Goal: Answer question/provide support: Share knowledge or assist other users

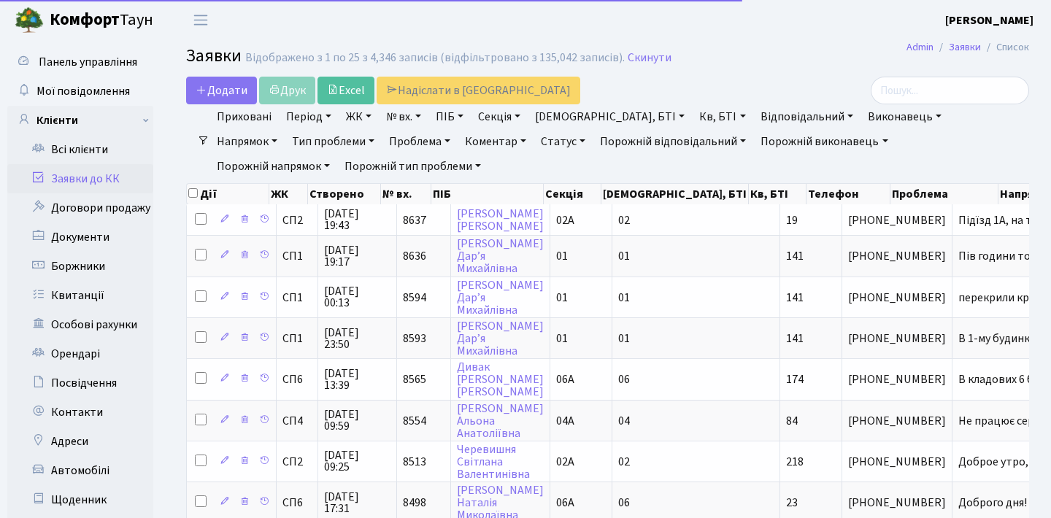
select select "25"
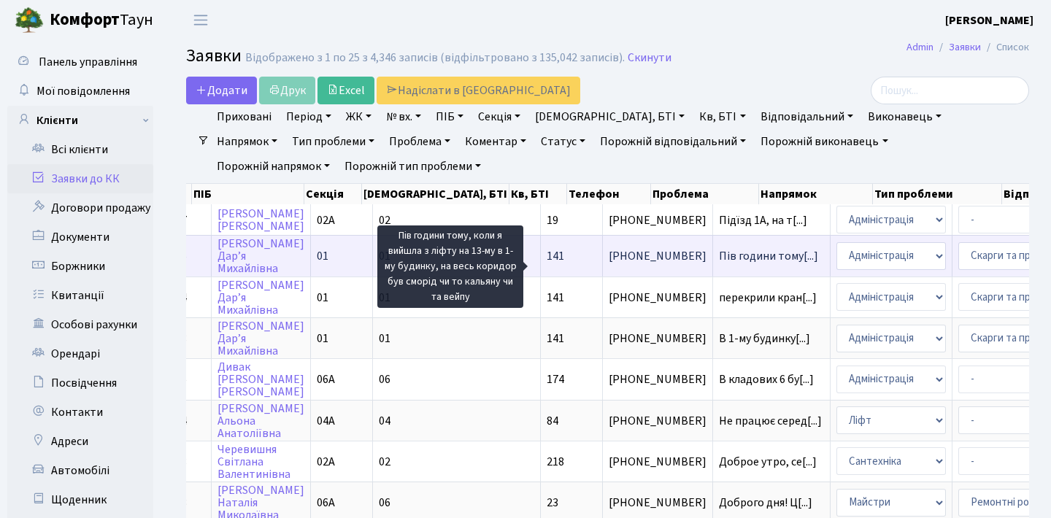
scroll to position [0, 128]
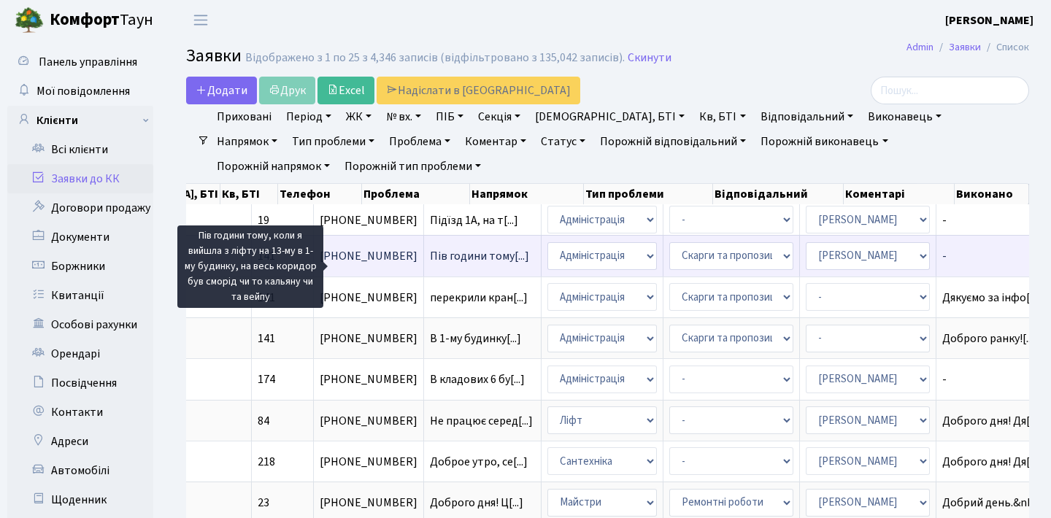
click at [430, 264] on span "Пів години тому[...]" at bounding box center [479, 256] width 99 height 16
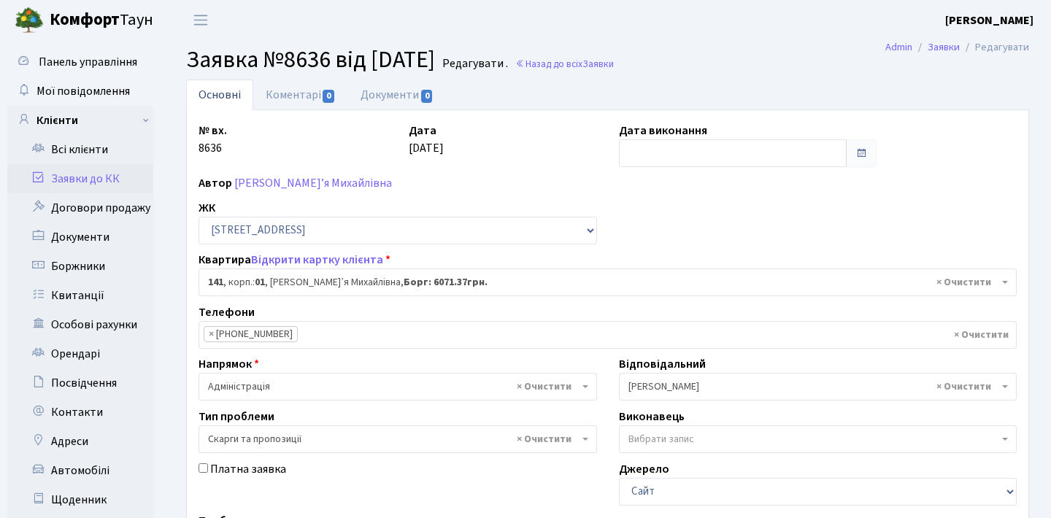
select select "20066"
select select "55"
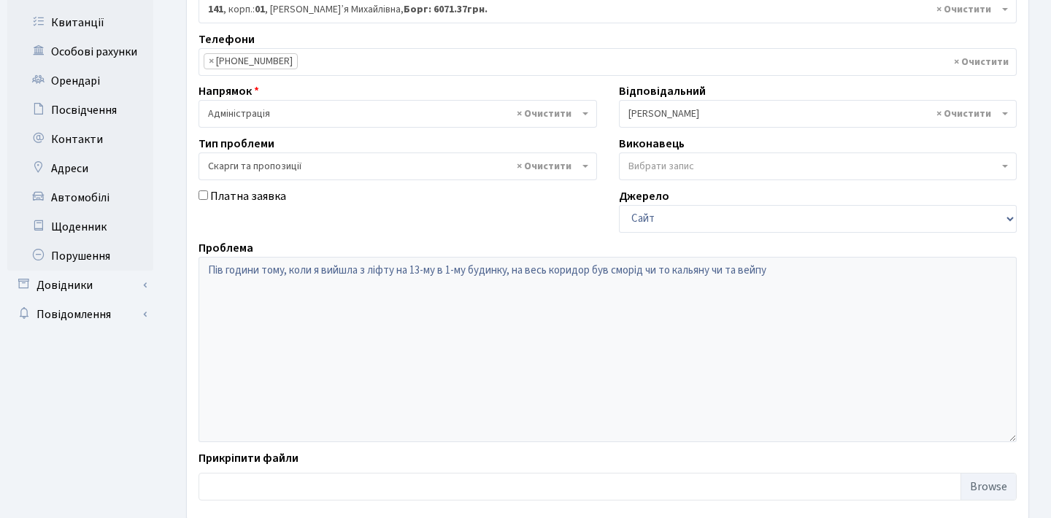
scroll to position [274, 0]
click at [308, 169] on span "× Скарги та пропозиції" at bounding box center [393, 165] width 371 height 15
click at [50, 366] on ul "Панель управління Мої повідомлення Клієнти" at bounding box center [80, 163] width 146 height 779
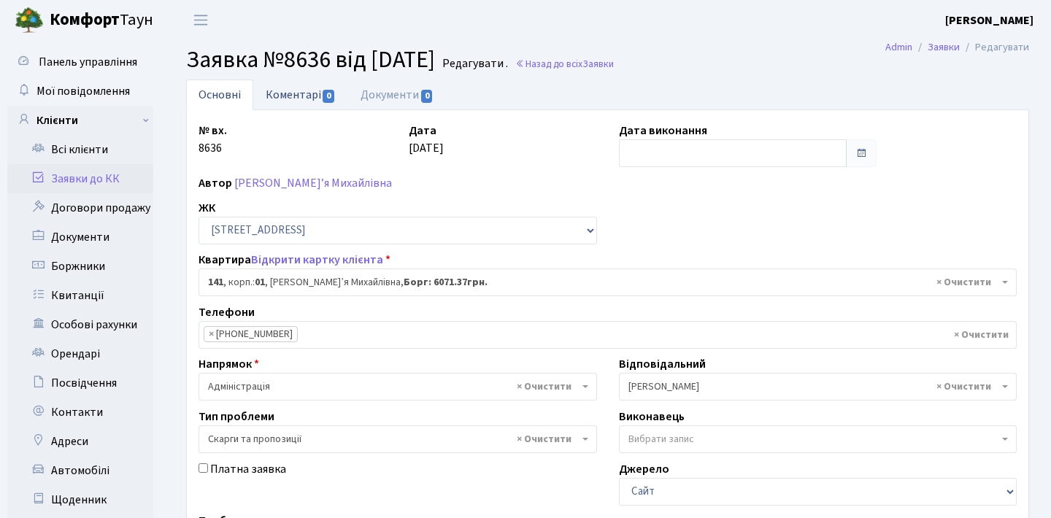
scroll to position [-1, 0]
click at [305, 107] on link "Коментарі 0" at bounding box center [300, 95] width 95 height 30
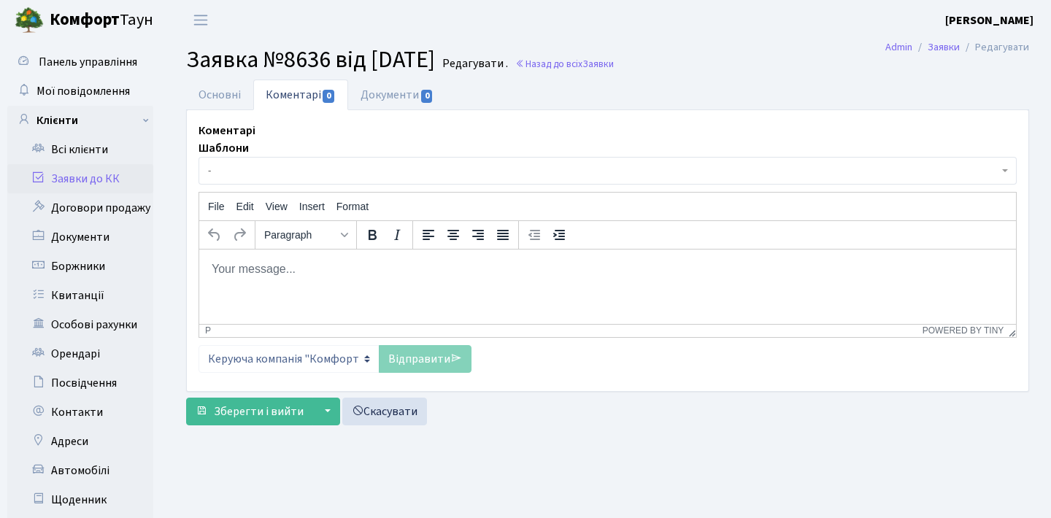
click at [285, 272] on body "Rich Text Area. Press ALT-0 for help." at bounding box center [607, 269] width 793 height 16
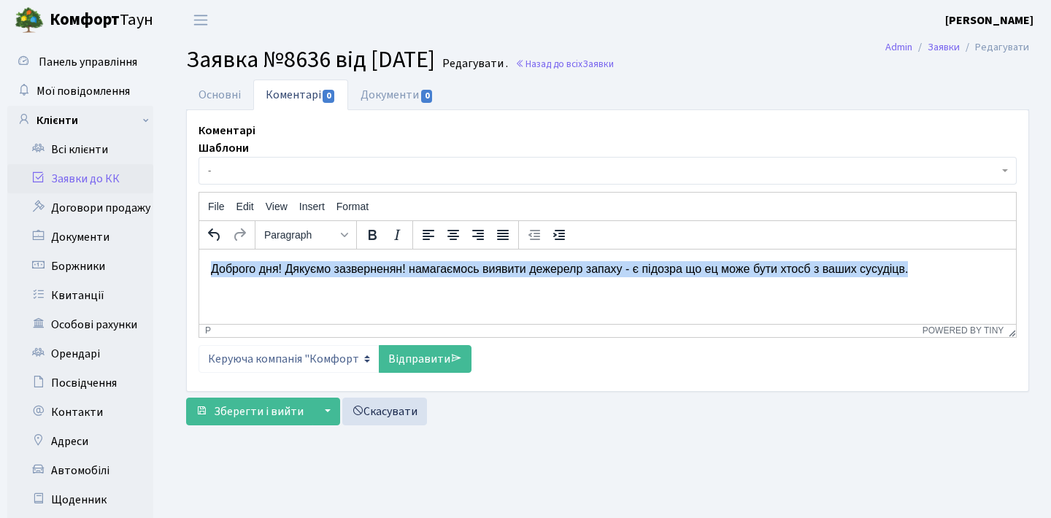
drag, startPoint x: 965, startPoint y: 268, endPoint x: 0, endPoint y: 188, distance: 968.2
click at [199, 249] on html "Доброго дня! Дякуємо зазверненян! намагаємось виявити дежерелр запаху - є підоз…" at bounding box center [607, 268] width 817 height 39
copy p "Доброго дня! Дякуємо зазверненян! намагаємось виявити дежерелр запаху - є підоз…"
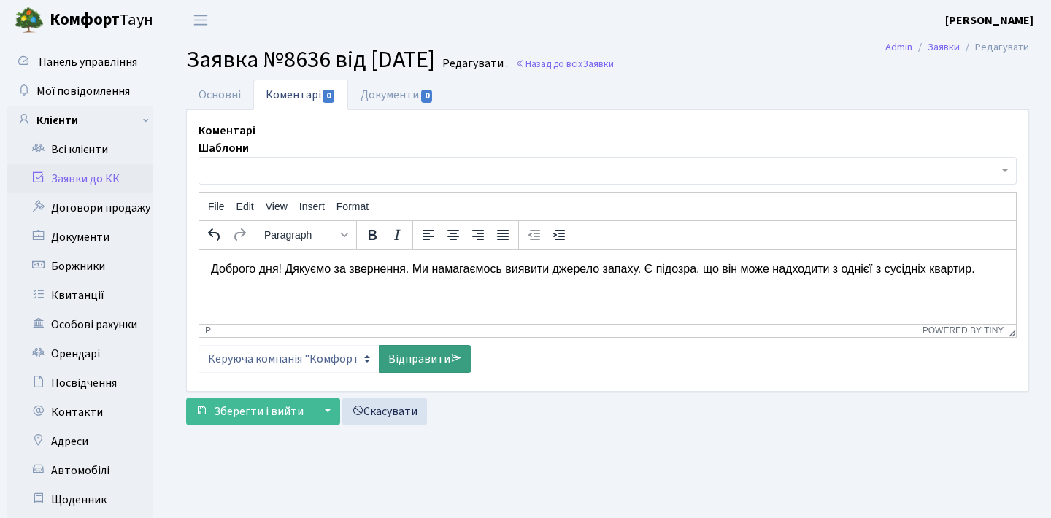
click at [427, 355] on link "Відправити" at bounding box center [425, 359] width 93 height 28
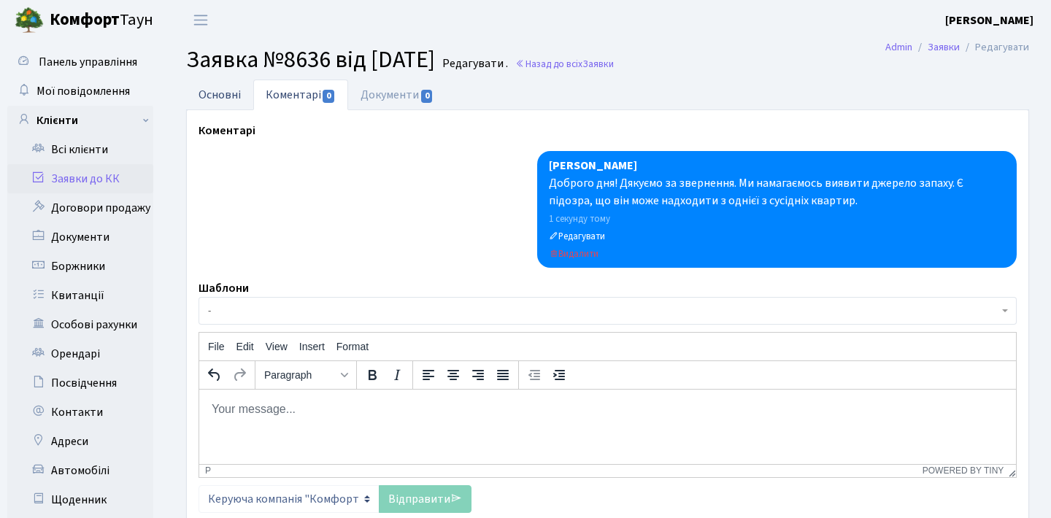
click at [202, 92] on link "Основні" at bounding box center [219, 95] width 67 height 30
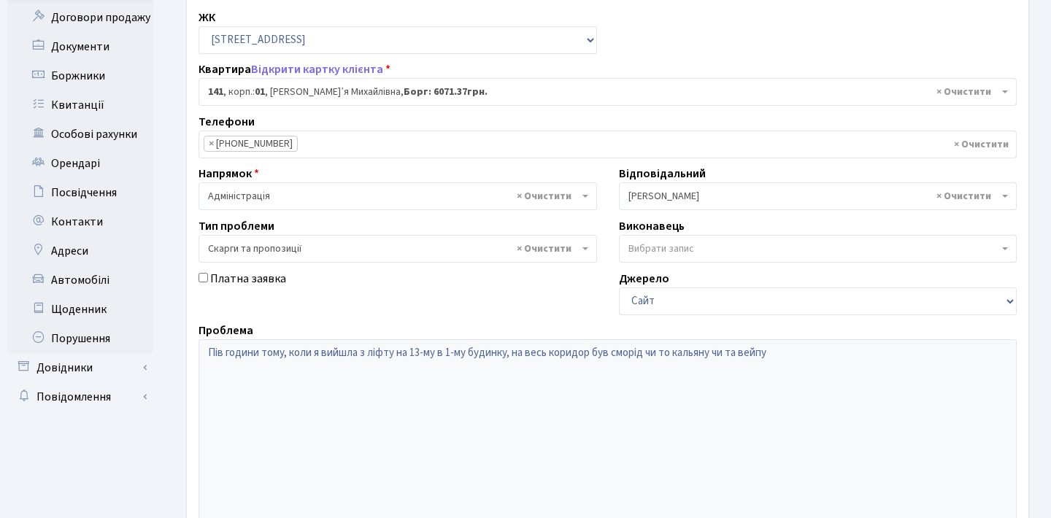
scroll to position [97, 0]
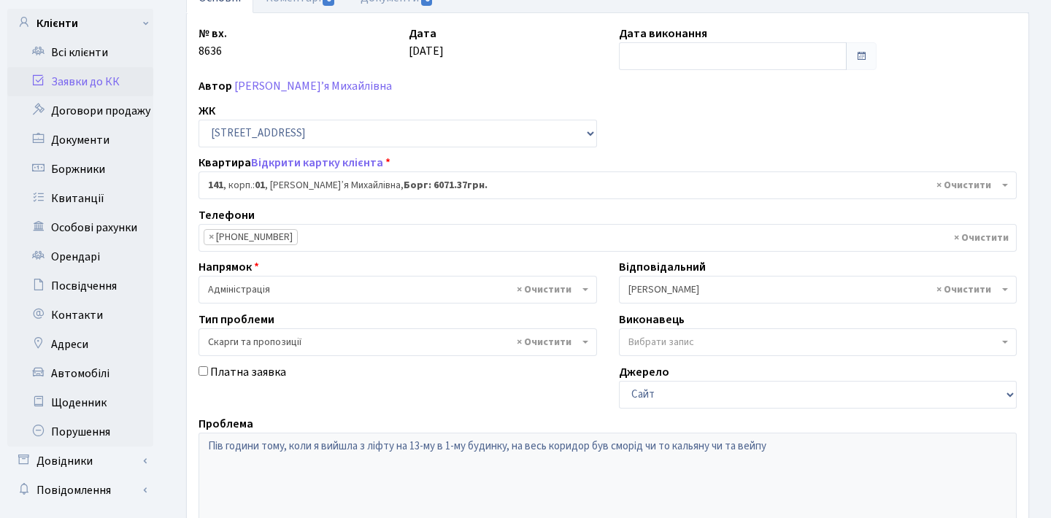
click at [136, 75] on link "Заявки до КК" at bounding box center [80, 81] width 146 height 29
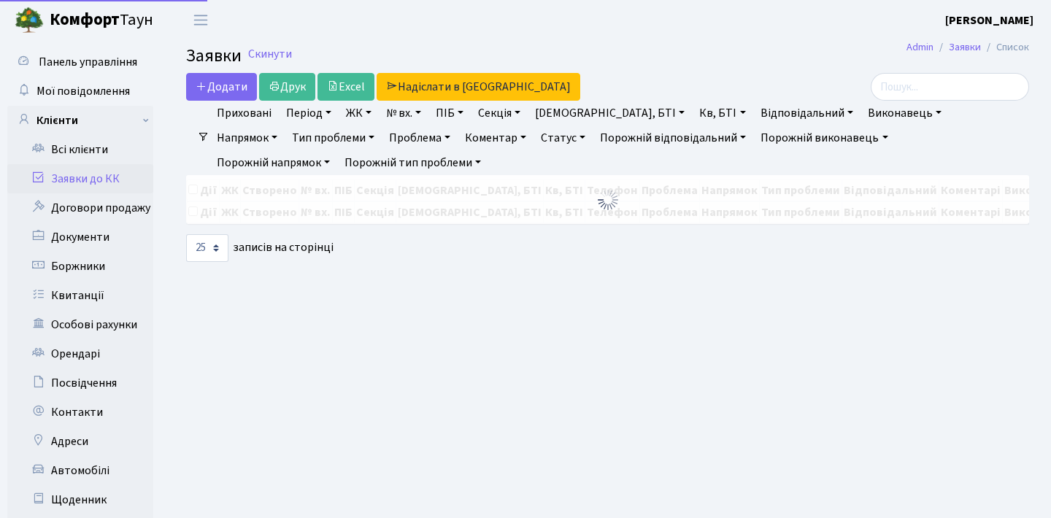
select select "25"
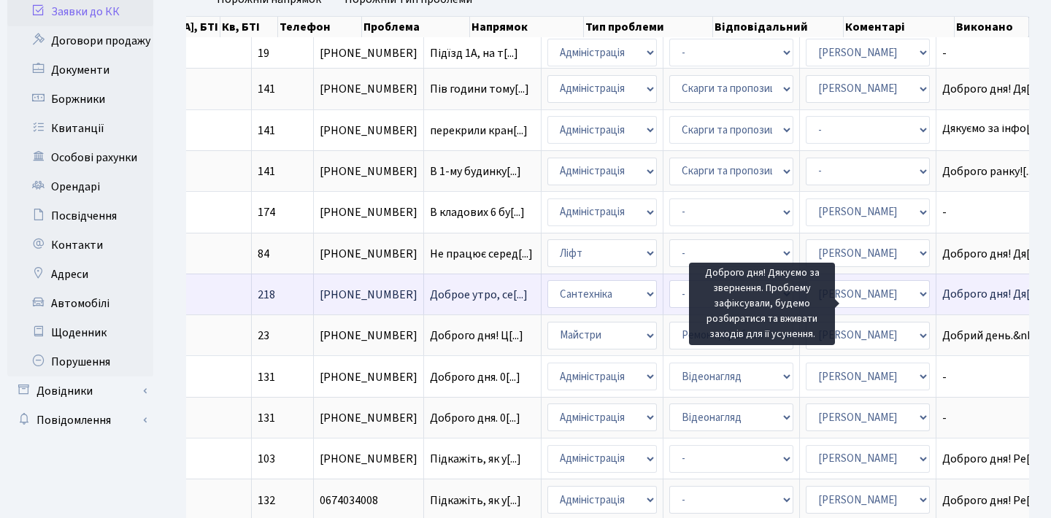
click at [942, 302] on span "Доброго дня! Дя[...]" at bounding box center [991, 294] width 99 height 16
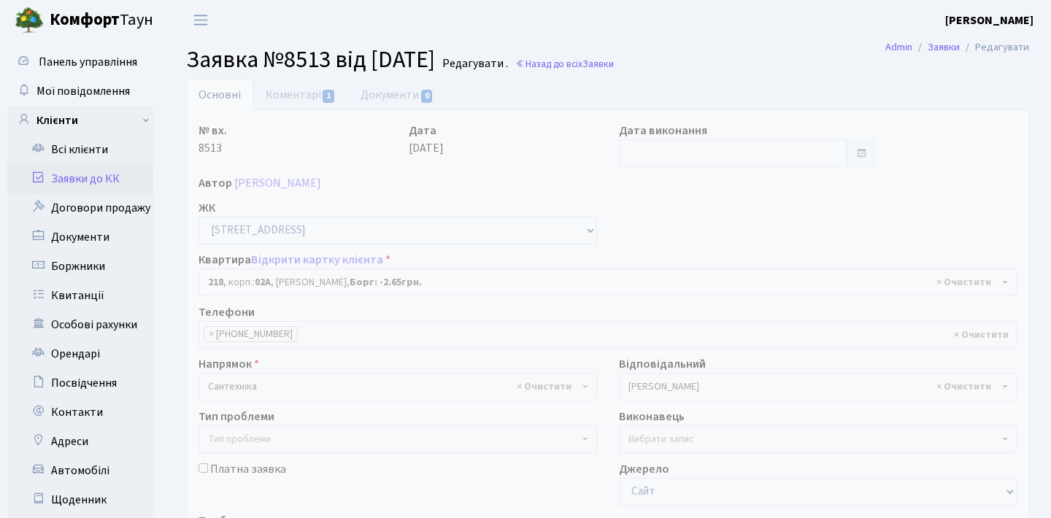
select select "20468"
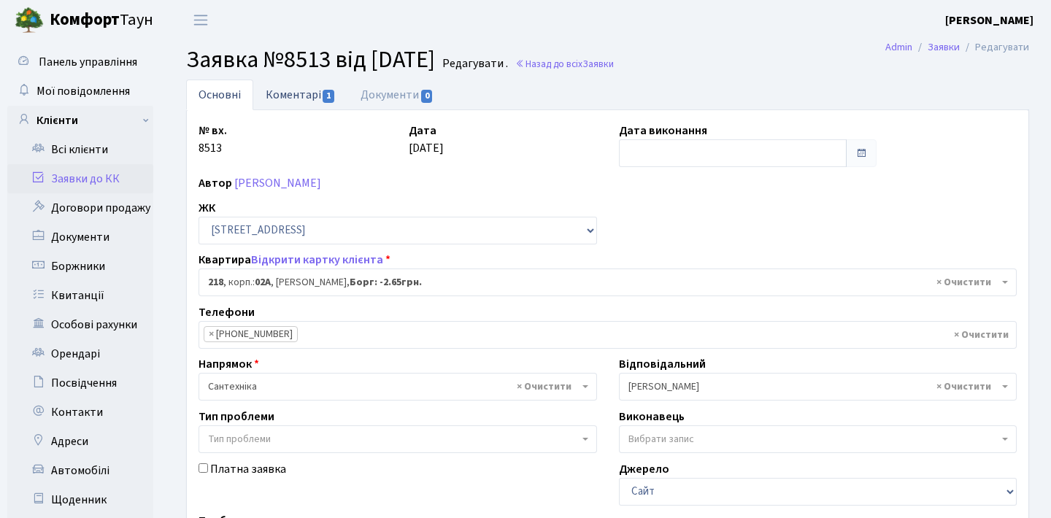
scroll to position [-1, 0]
click at [312, 96] on link "Коментарі 1" at bounding box center [300, 95] width 95 height 30
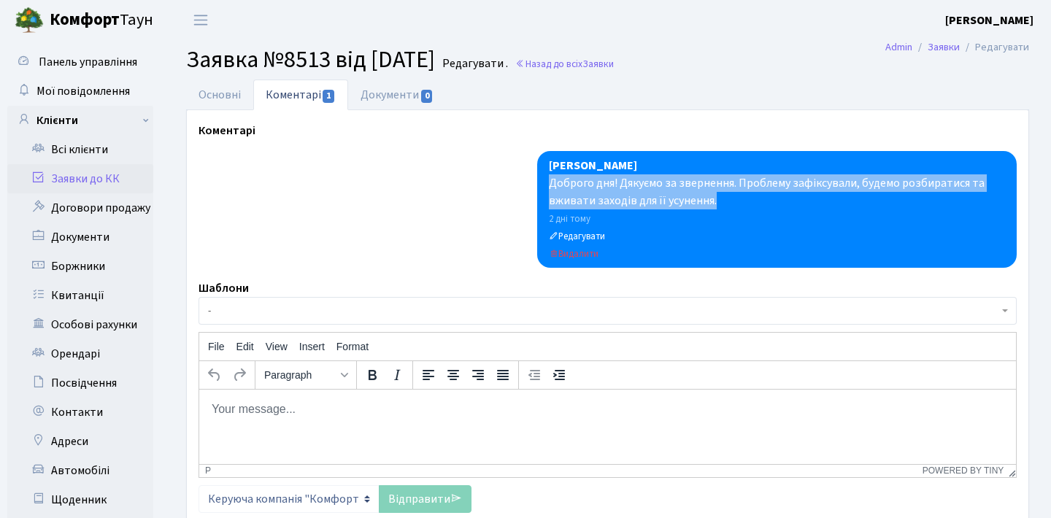
drag, startPoint x: 726, startPoint y: 205, endPoint x: 542, endPoint y: 189, distance: 185.4
click at [542, 189] on div "Анна Гавва Доброго дня! Дякуємо за звернення. Проблему зафіксували, будемо розб…" at bounding box center [777, 209] width 480 height 117
copy div "Доброго дня! Дякуємо за звернення. Проблему зафіксували, будемо розбиратися та …"
click at [94, 190] on link "Заявки до КК" at bounding box center [80, 178] width 146 height 29
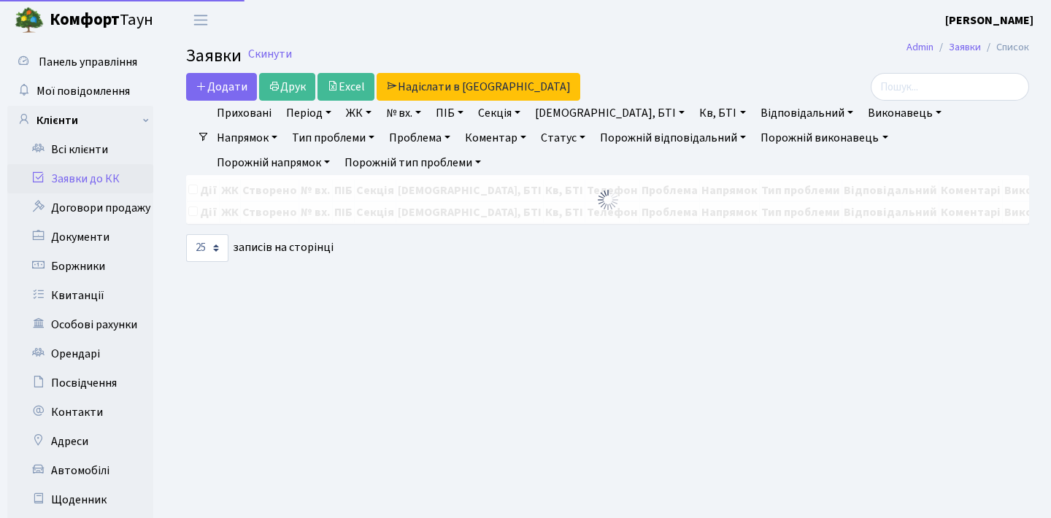
select select "25"
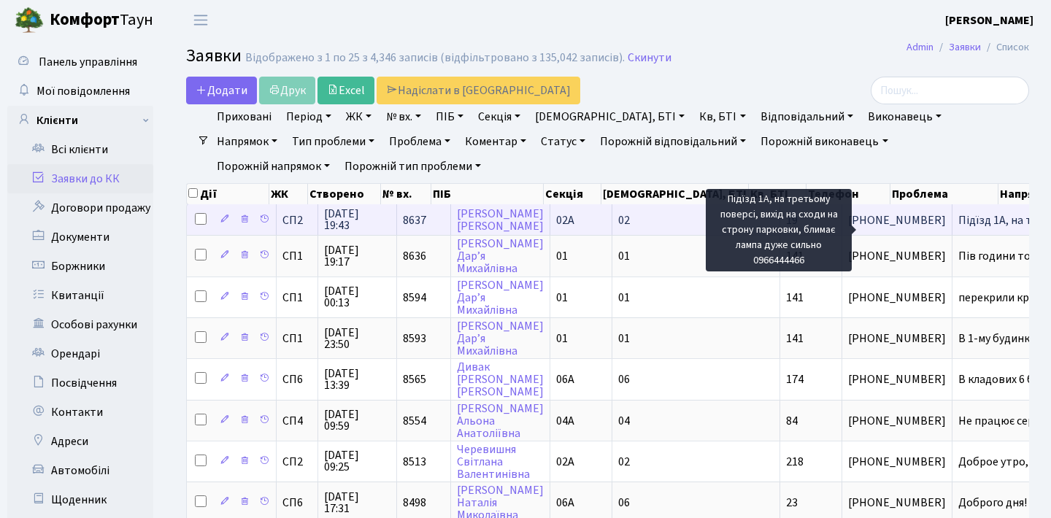
click at [958, 228] on span "Підїзд 1А, на т[...]" at bounding box center [1002, 220] width 88 height 16
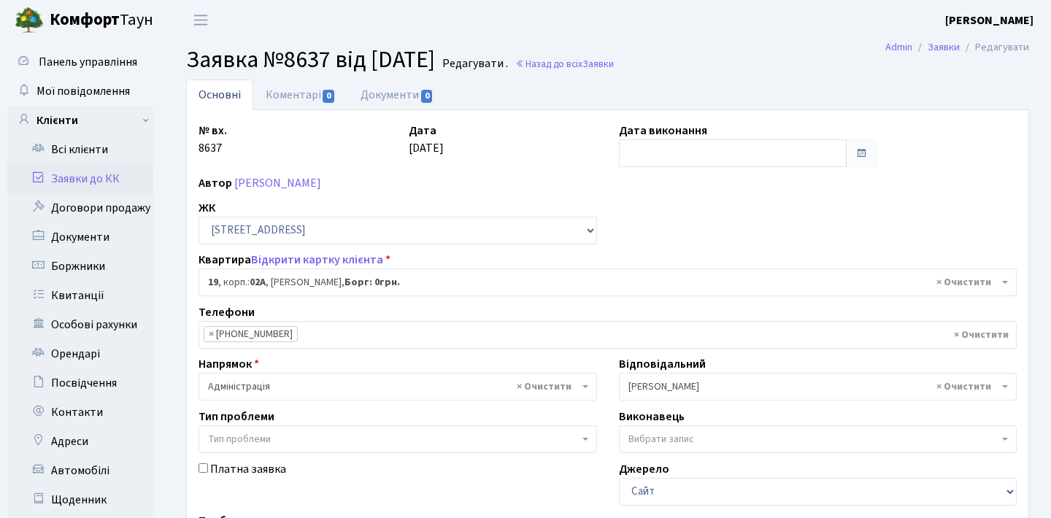
select select "20269"
click at [316, 88] on link "Коментарі 0" at bounding box center [300, 95] width 95 height 30
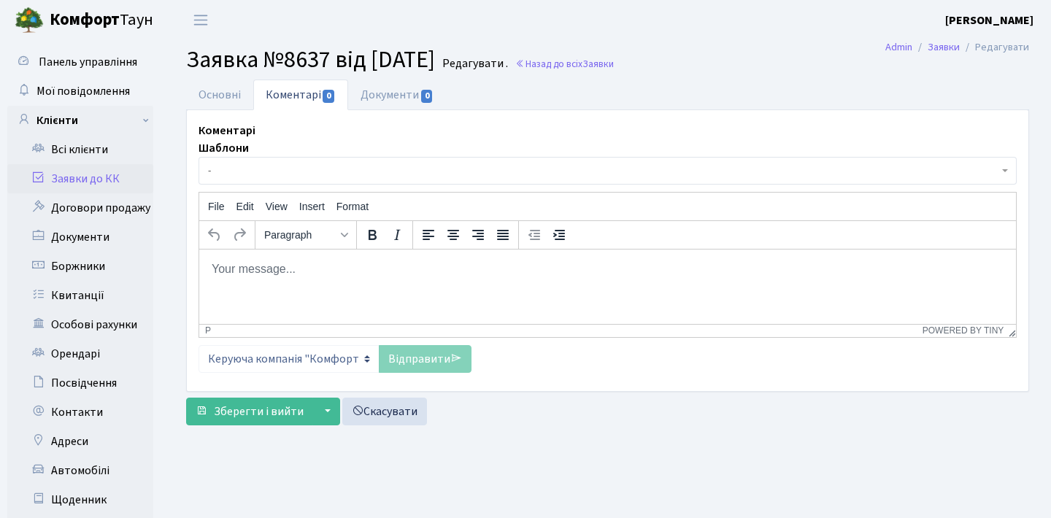
click at [353, 273] on p "Rich Text Area. Press ALT-0 for help." at bounding box center [607, 269] width 793 height 16
paste body "Rich Text Area. Press ALT-0 for help."
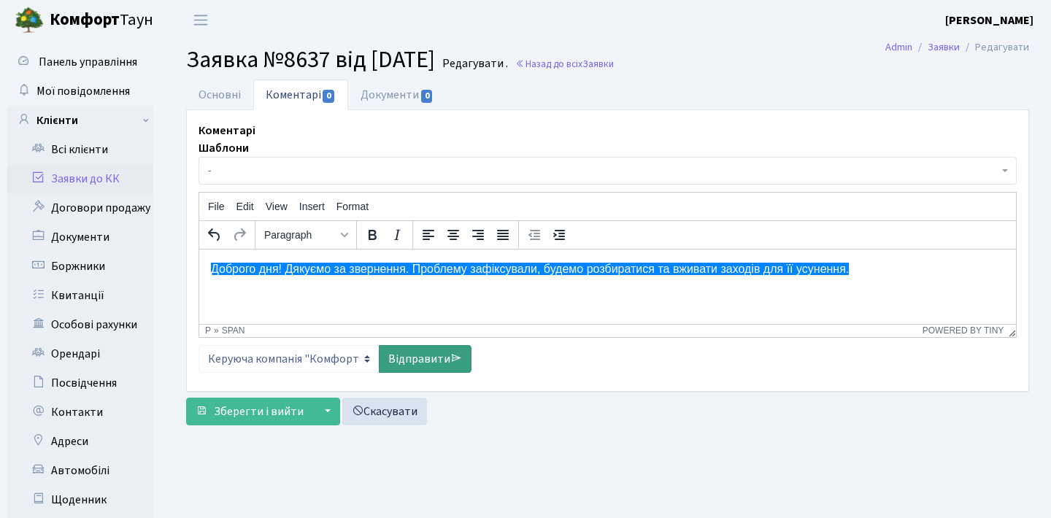
click at [428, 353] on link "Відправити" at bounding box center [425, 359] width 93 height 28
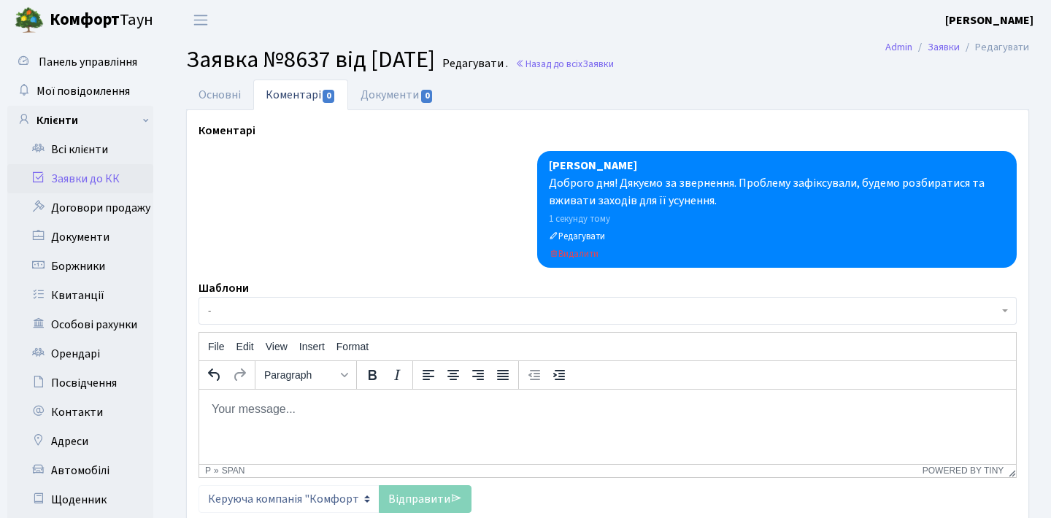
click at [80, 177] on link "Заявки до КК" at bounding box center [80, 178] width 146 height 29
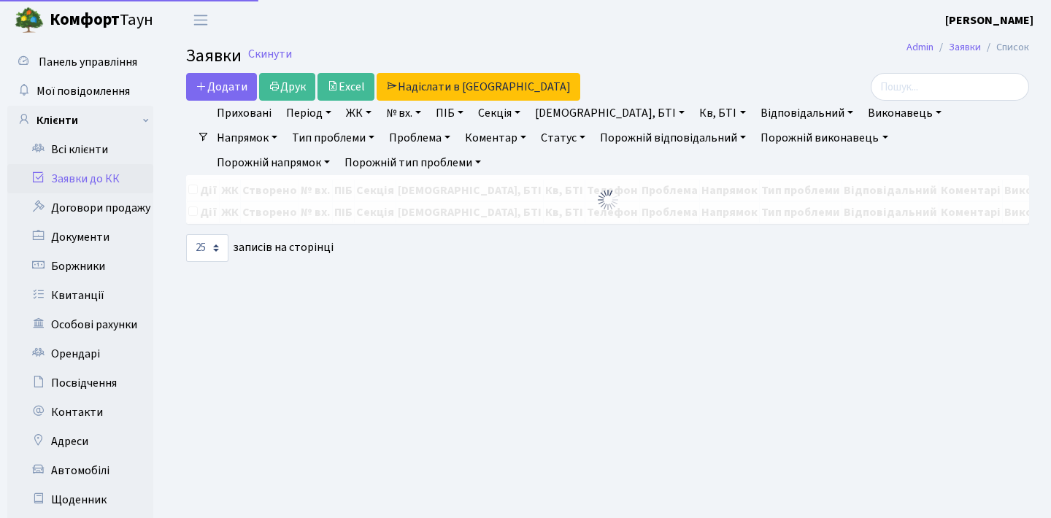
select select "25"
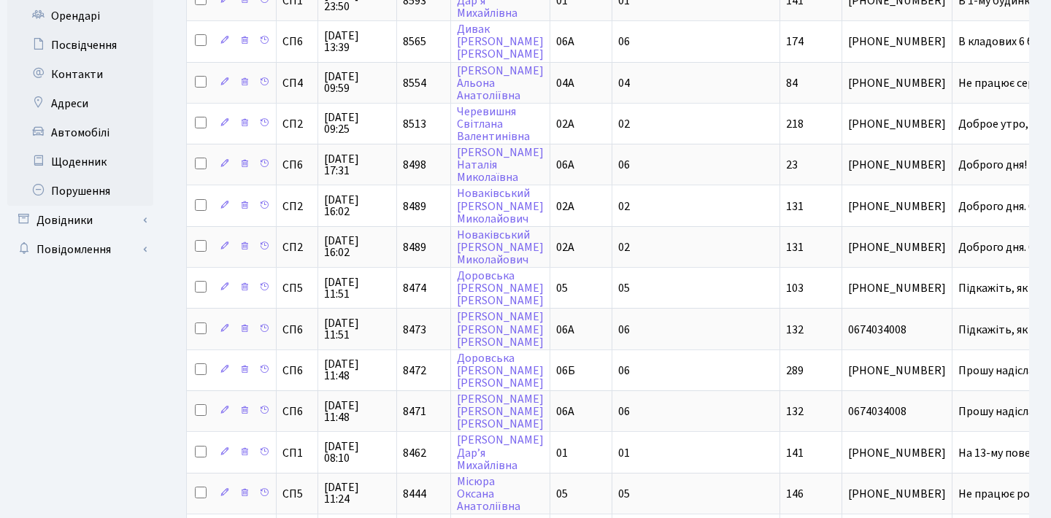
scroll to position [340, 0]
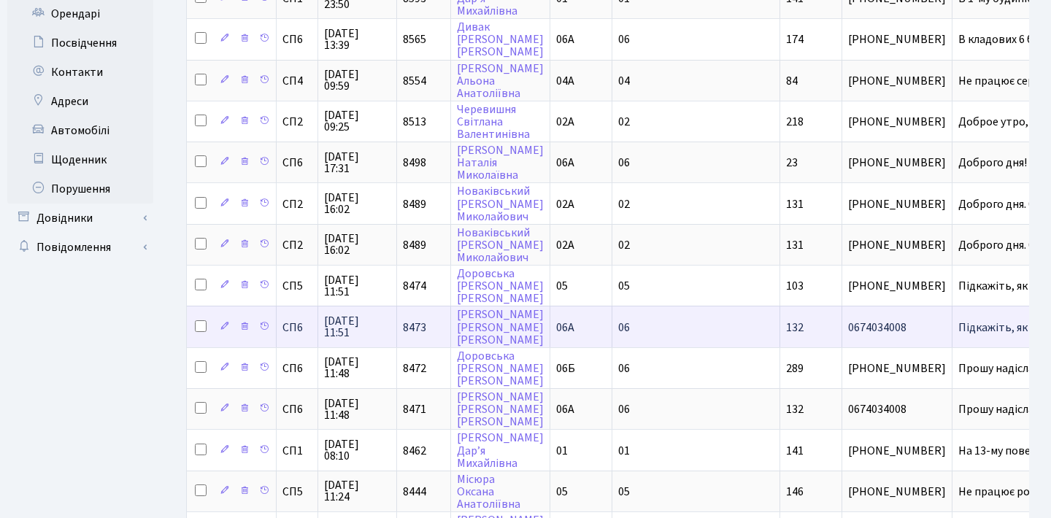
click at [612, 296] on td "05" at bounding box center [581, 285] width 62 height 41
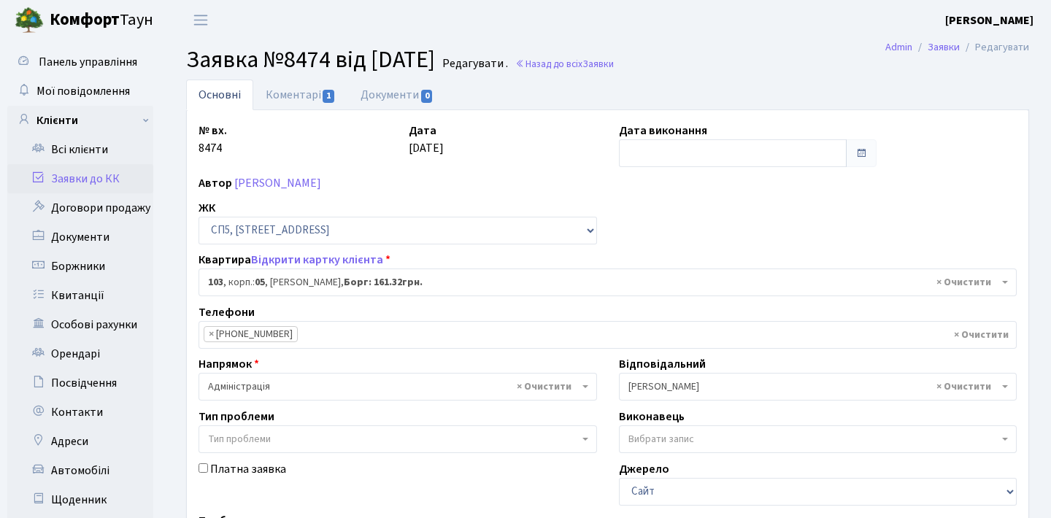
select select "21512"
click at [134, 176] on link "Заявки до КК" at bounding box center [80, 178] width 146 height 29
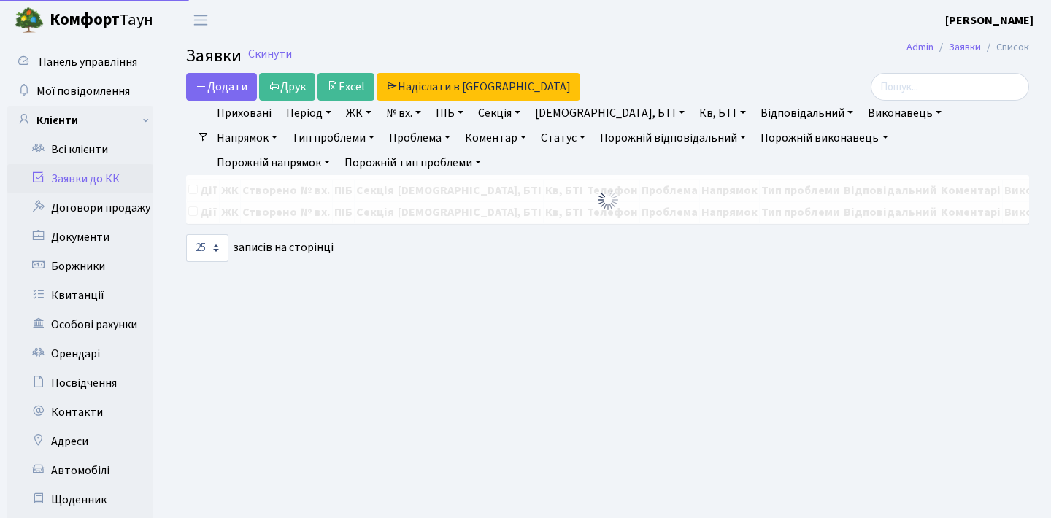
select select "25"
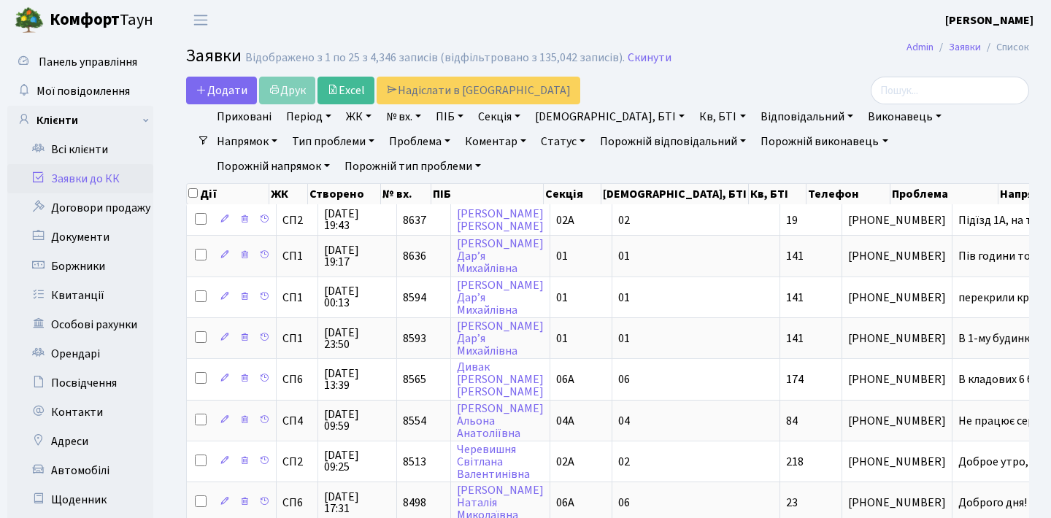
click at [283, 129] on link "Напрямок" at bounding box center [247, 141] width 72 height 25
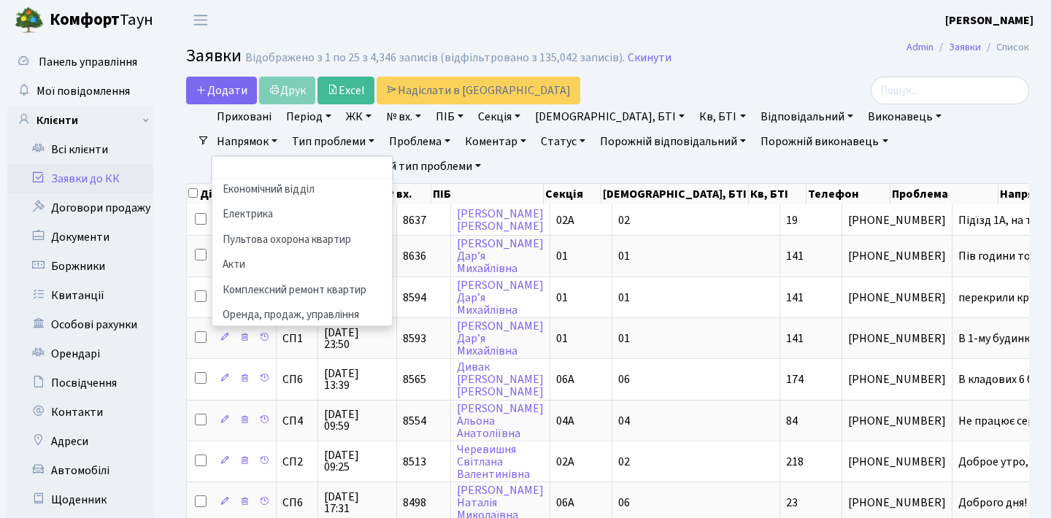
scroll to position [134, 0]
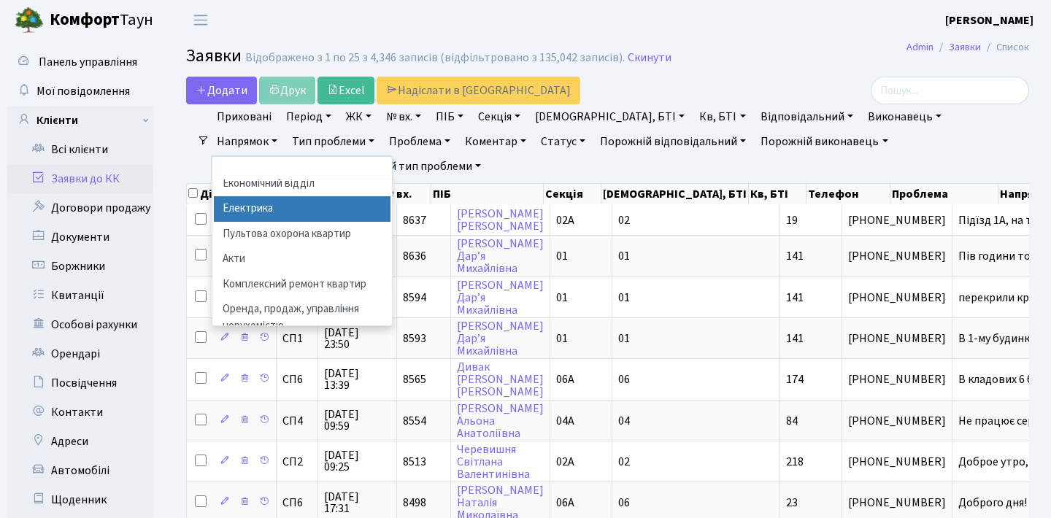
click at [390, 196] on li "Електрика" at bounding box center [302, 209] width 177 height 26
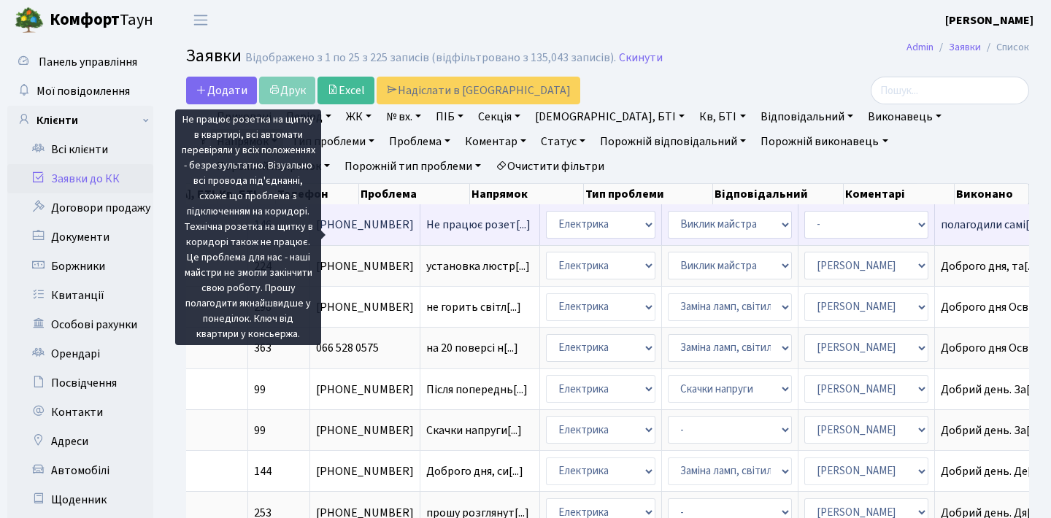
scroll to position [0, 401]
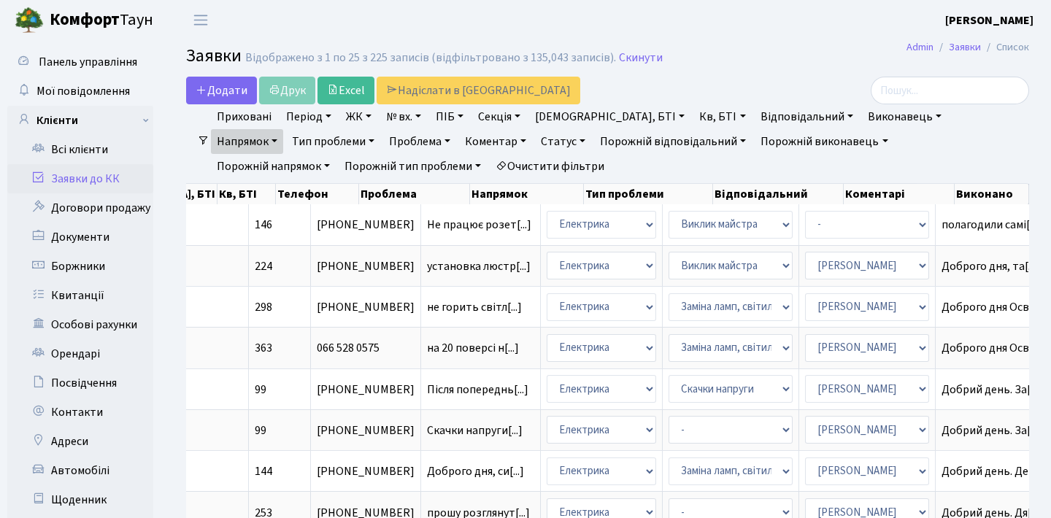
click at [535, 134] on link "Статус" at bounding box center [563, 141] width 56 height 25
click at [536, 223] on link "Не виконано" at bounding box center [593, 230] width 115 height 23
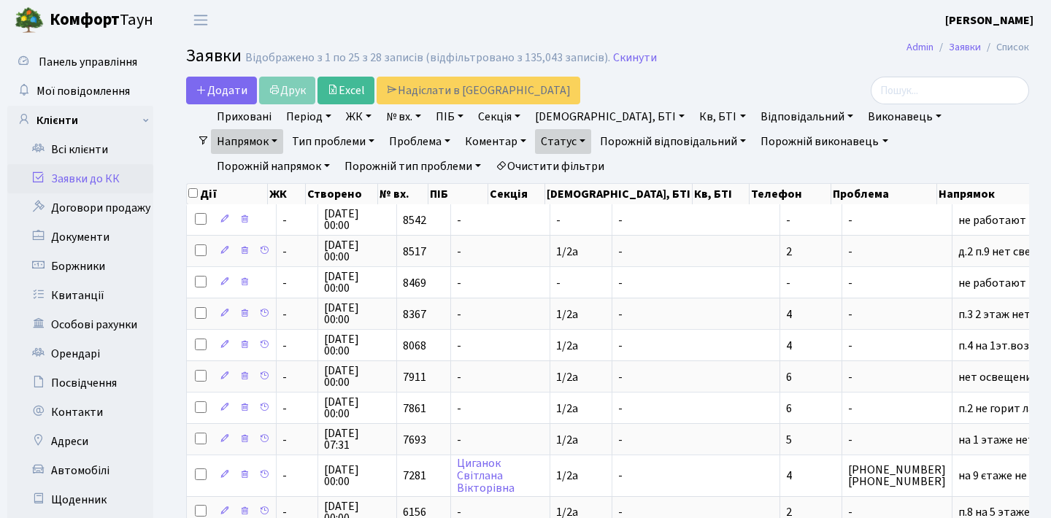
click at [283, 129] on link "Напрямок" at bounding box center [247, 141] width 72 height 25
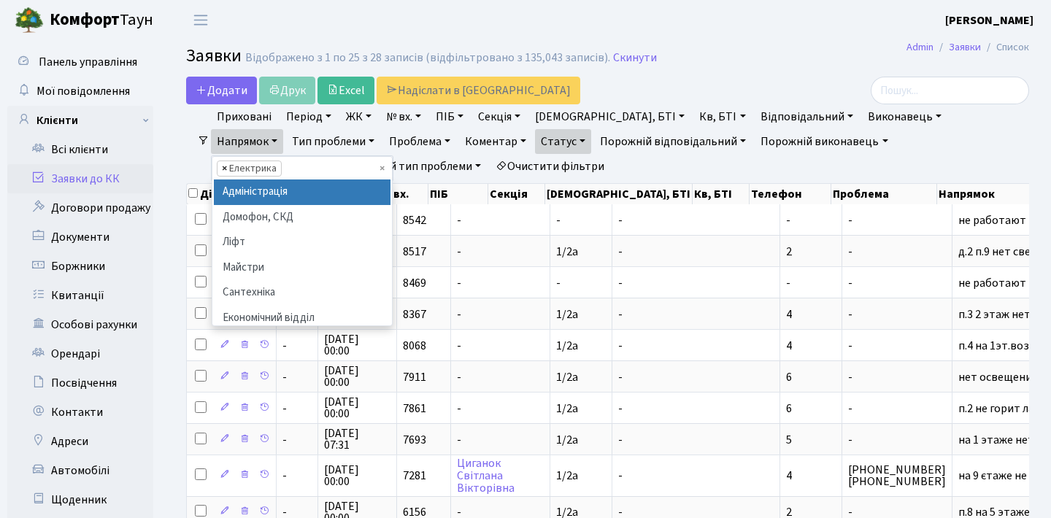
click at [227, 161] on span "×" at bounding box center [224, 168] width 5 height 15
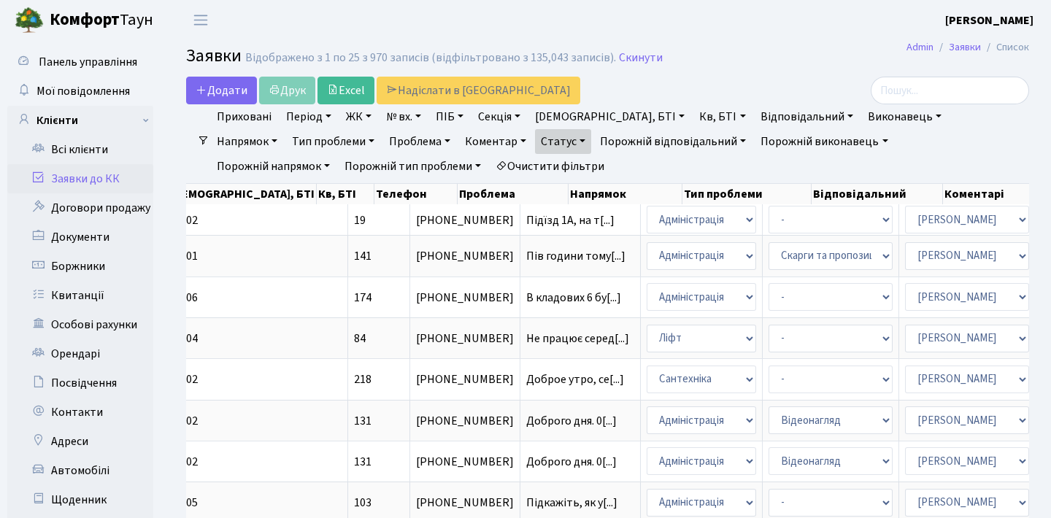
click at [789, 158] on ul "Приховані Період 03.10.2025 - 03.10.2025 ЖК СП1, Столичне шосе, 1 СП2, Столичне…" at bounding box center [613, 141] width 808 height 74
click at [283, 129] on link "Напрямок" at bounding box center [247, 141] width 72 height 25
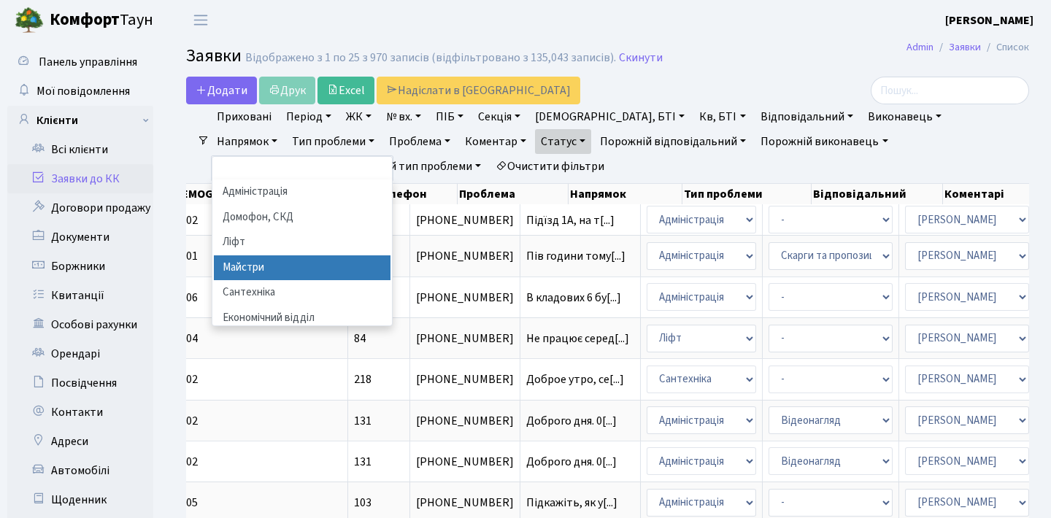
click at [390, 255] on li "Майстри" at bounding box center [302, 268] width 177 height 26
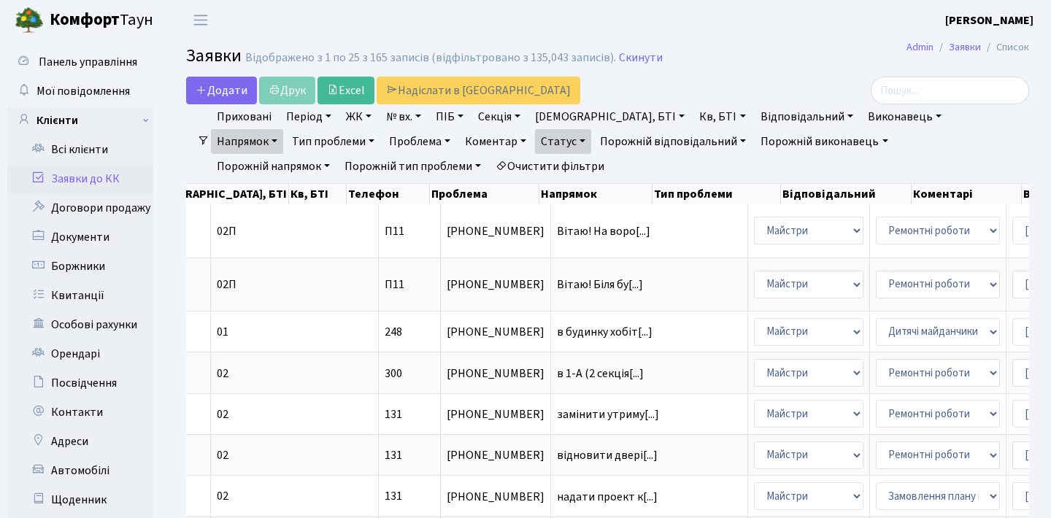
click at [283, 129] on link "Напрямок" at bounding box center [247, 141] width 72 height 25
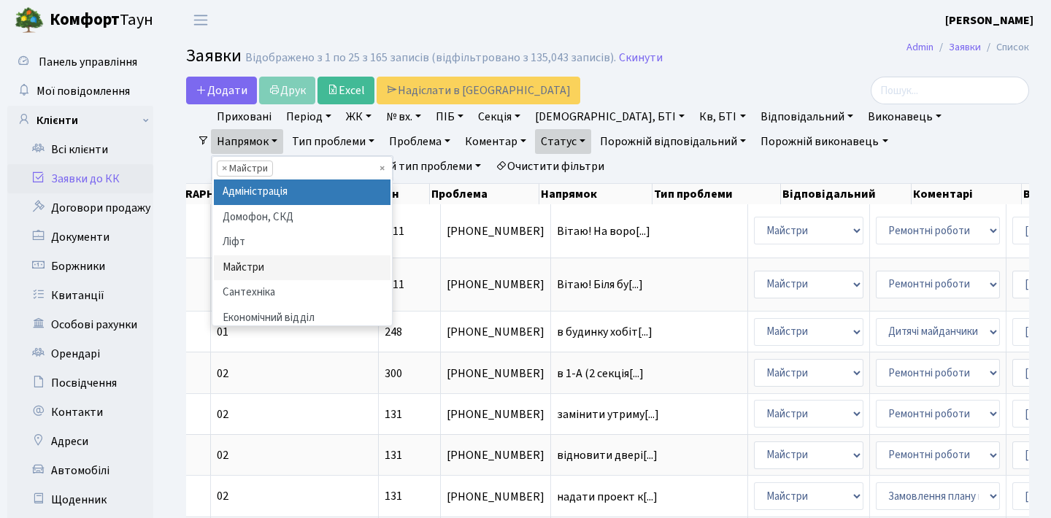
click at [390, 180] on li "Адміністрація" at bounding box center [302, 193] width 177 height 26
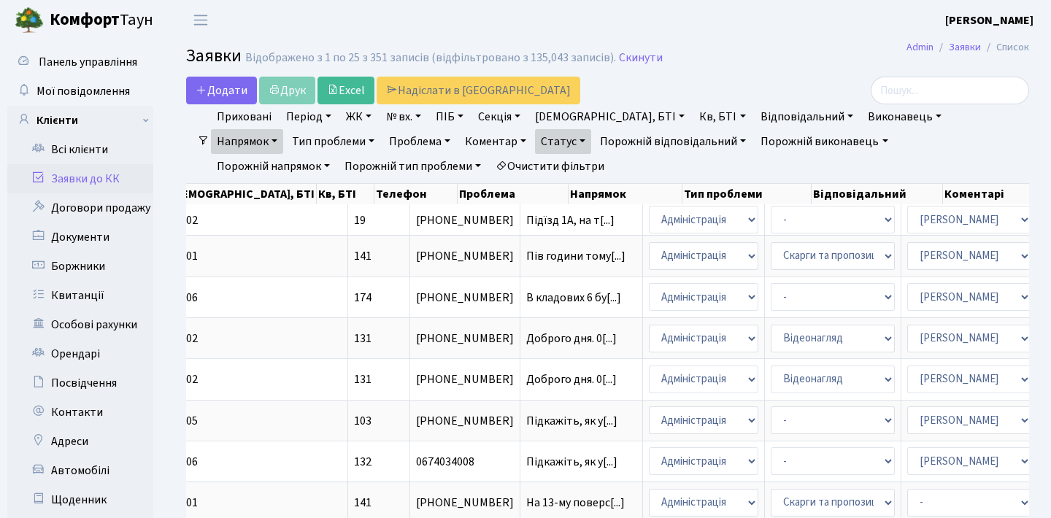
click at [283, 129] on link "Напрямок" at bounding box center [247, 141] width 72 height 25
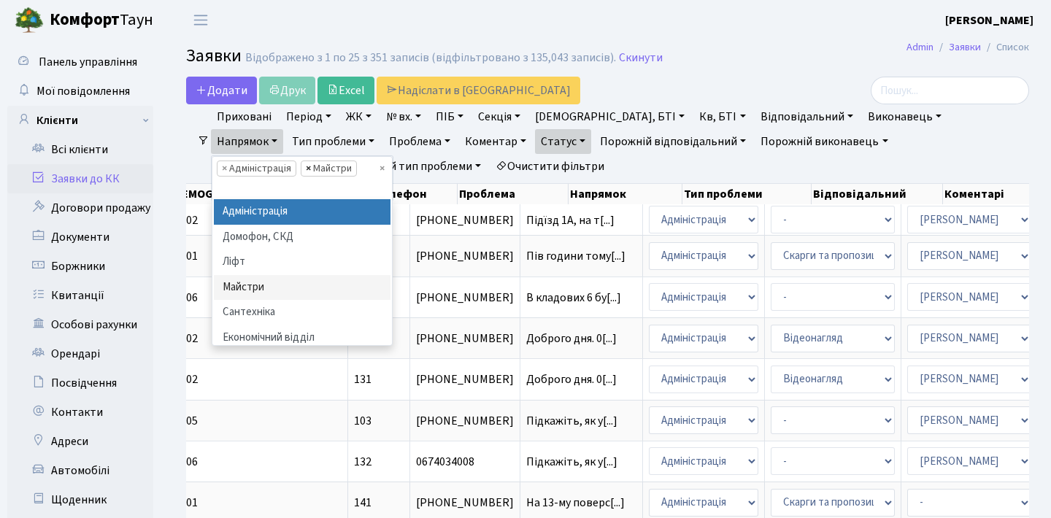
click at [311, 161] on span "×" at bounding box center [308, 168] width 5 height 15
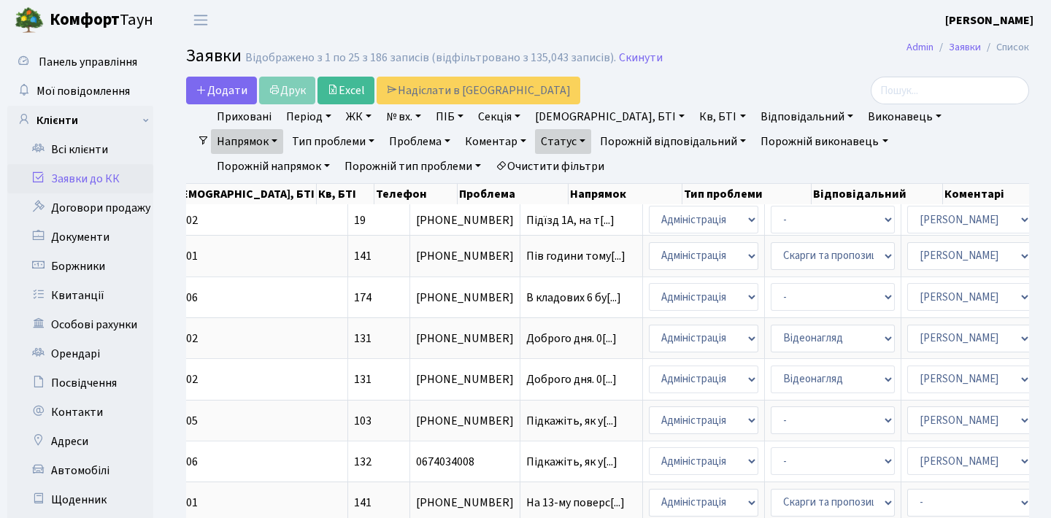
click at [283, 129] on link "Напрямок" at bounding box center [247, 141] width 72 height 25
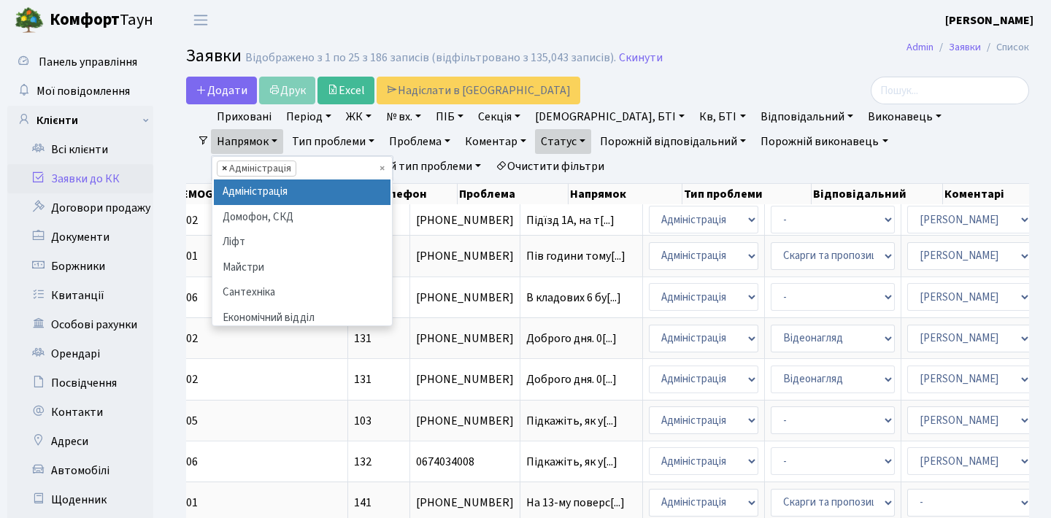
click at [227, 161] on span "×" at bounding box center [224, 168] width 5 height 15
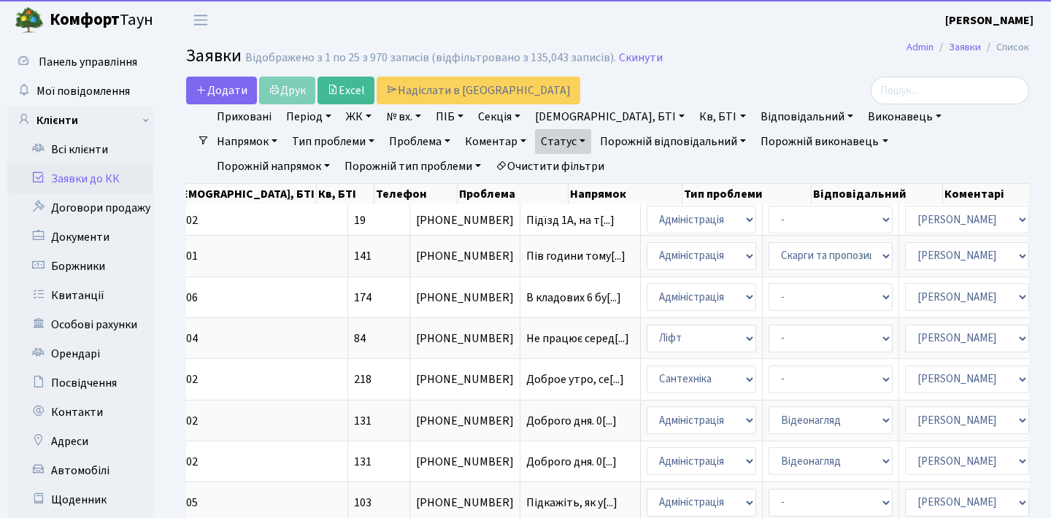
click at [786, 61] on h2 "Заявки Відображено з 1 по 25 з 970 записів (відфільтровано з 135,043 записів). …" at bounding box center [607, 58] width 843 height 25
